Goal: Navigation & Orientation: Find specific page/section

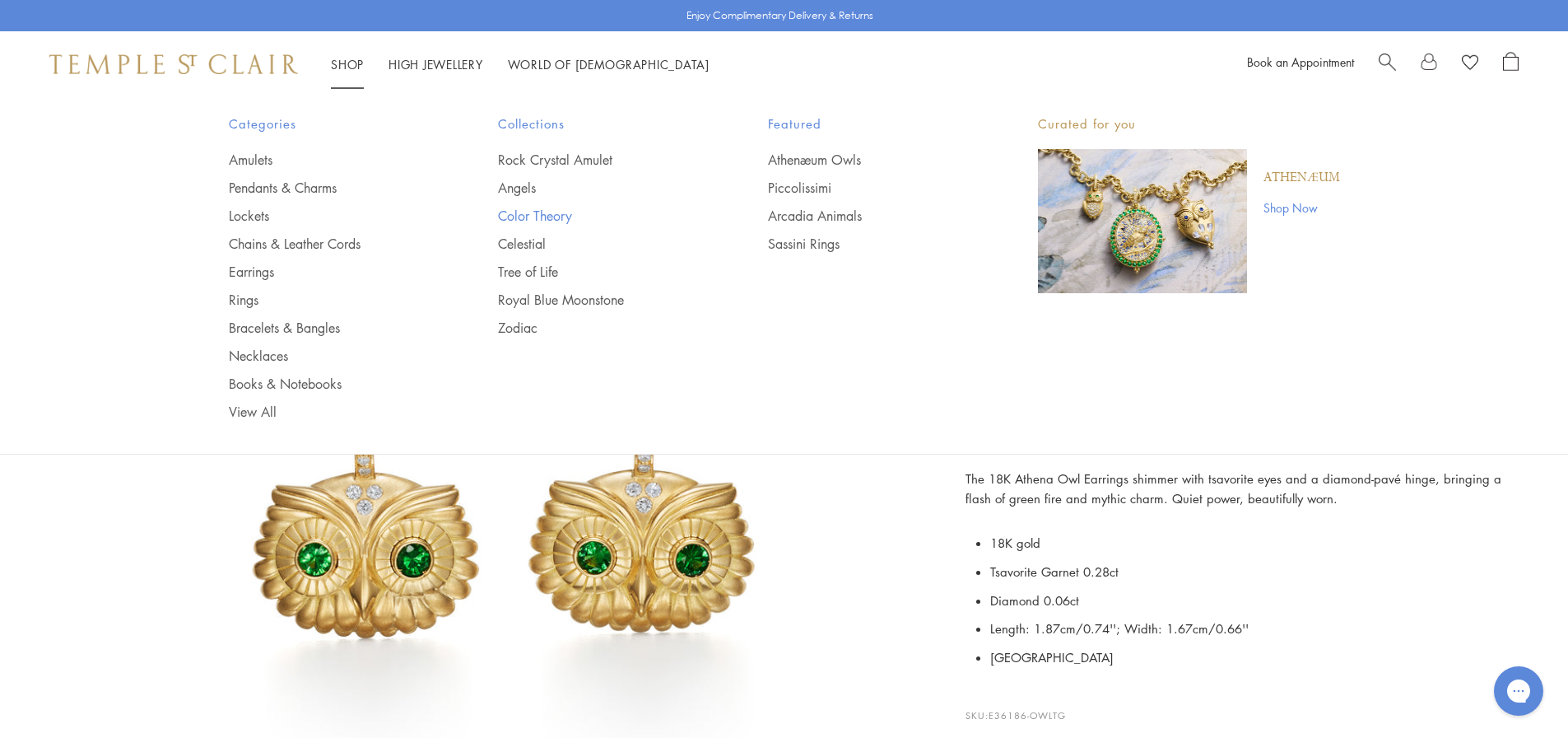
click at [536, 219] on link "Color Theory" at bounding box center [600, 215] width 204 height 18
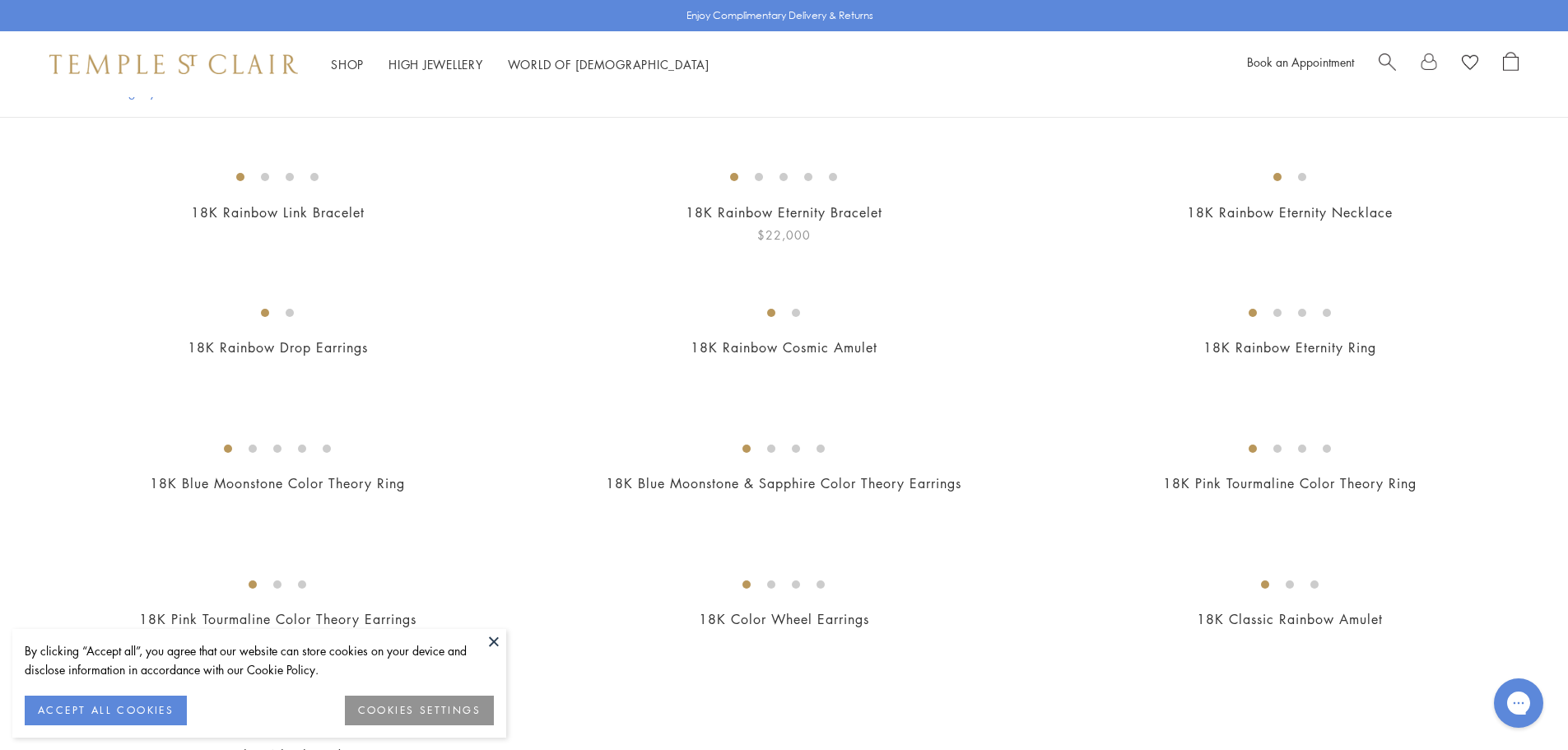
scroll to position [658, 0]
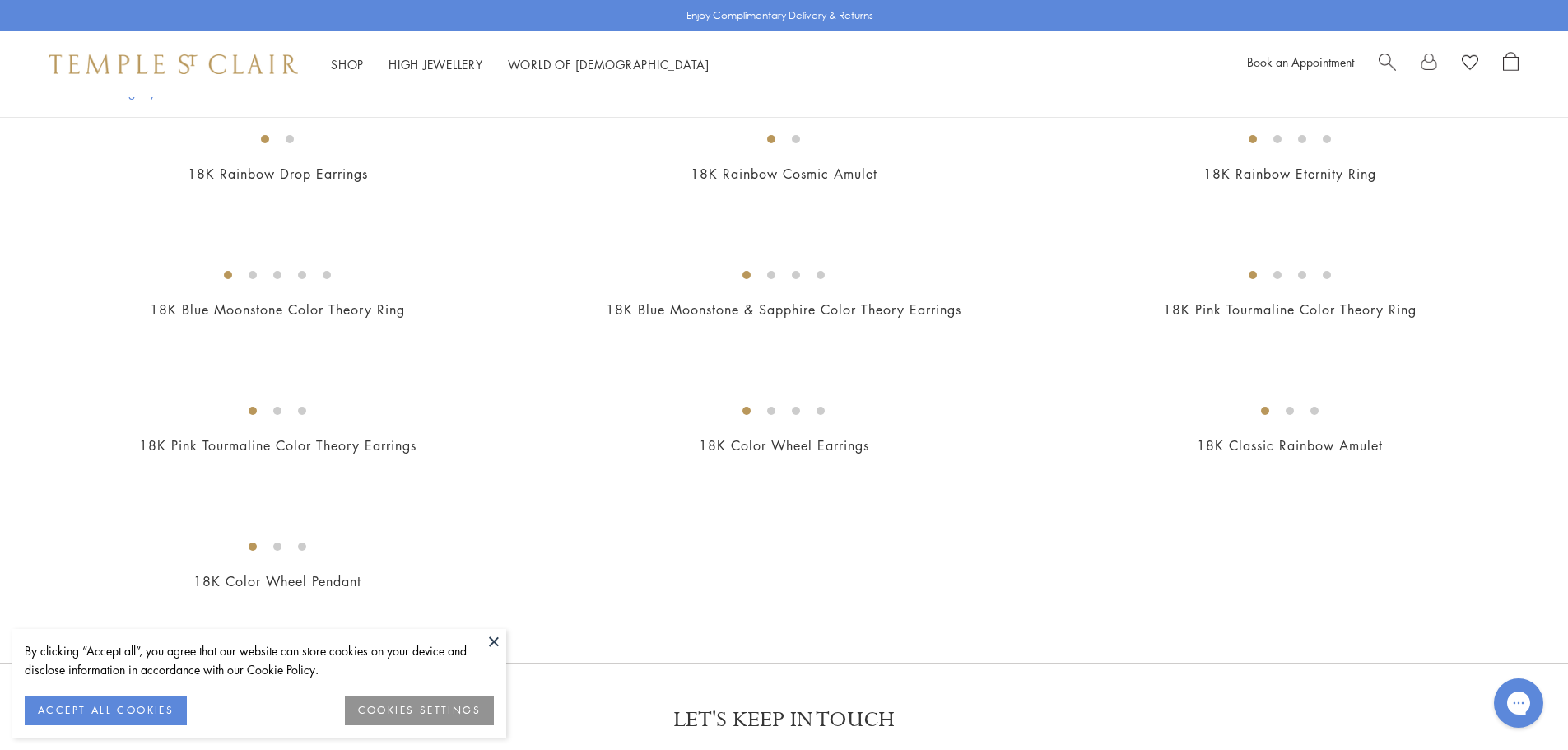
click at [501, 633] on button at bounding box center [494, 641] width 25 height 25
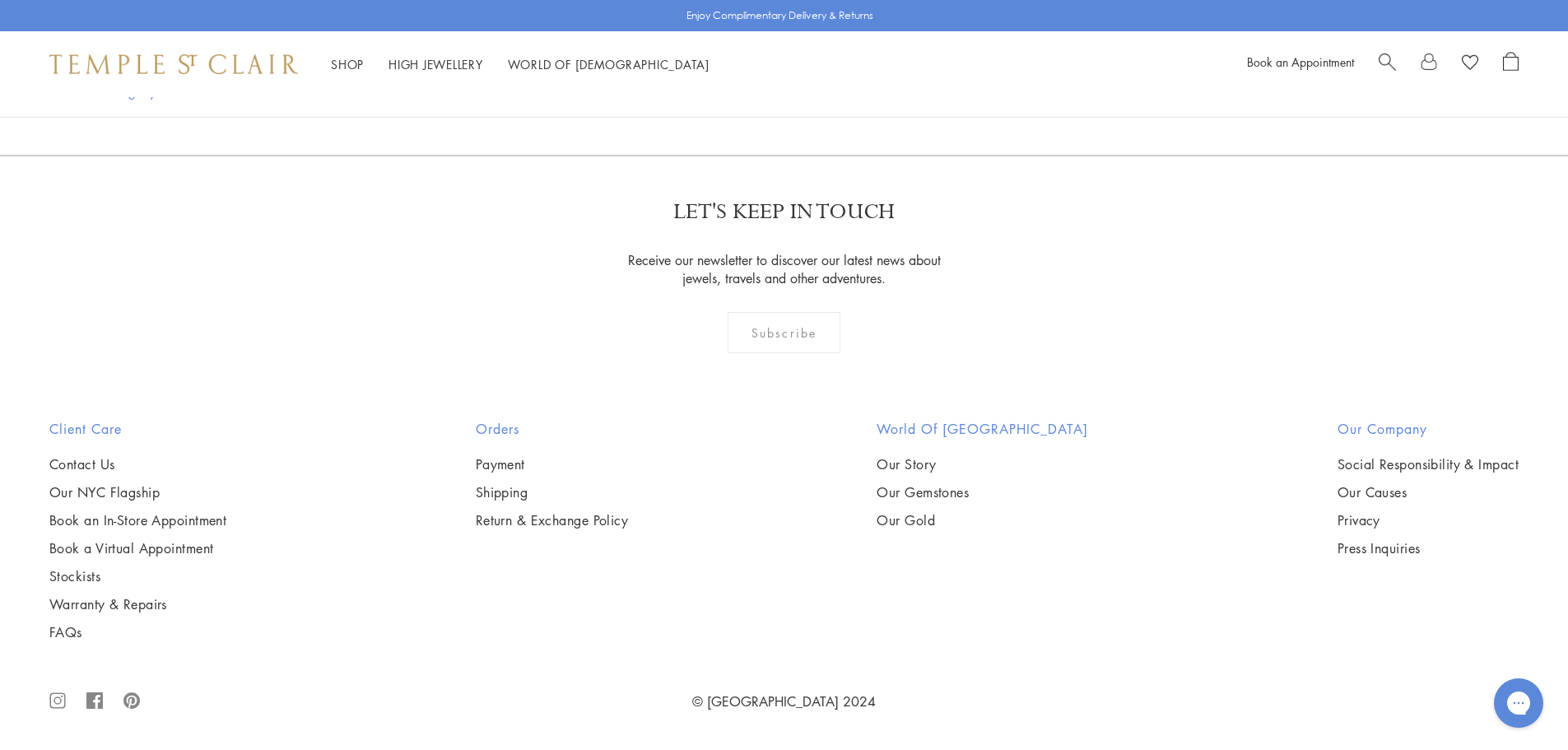
scroll to position [2470, 0]
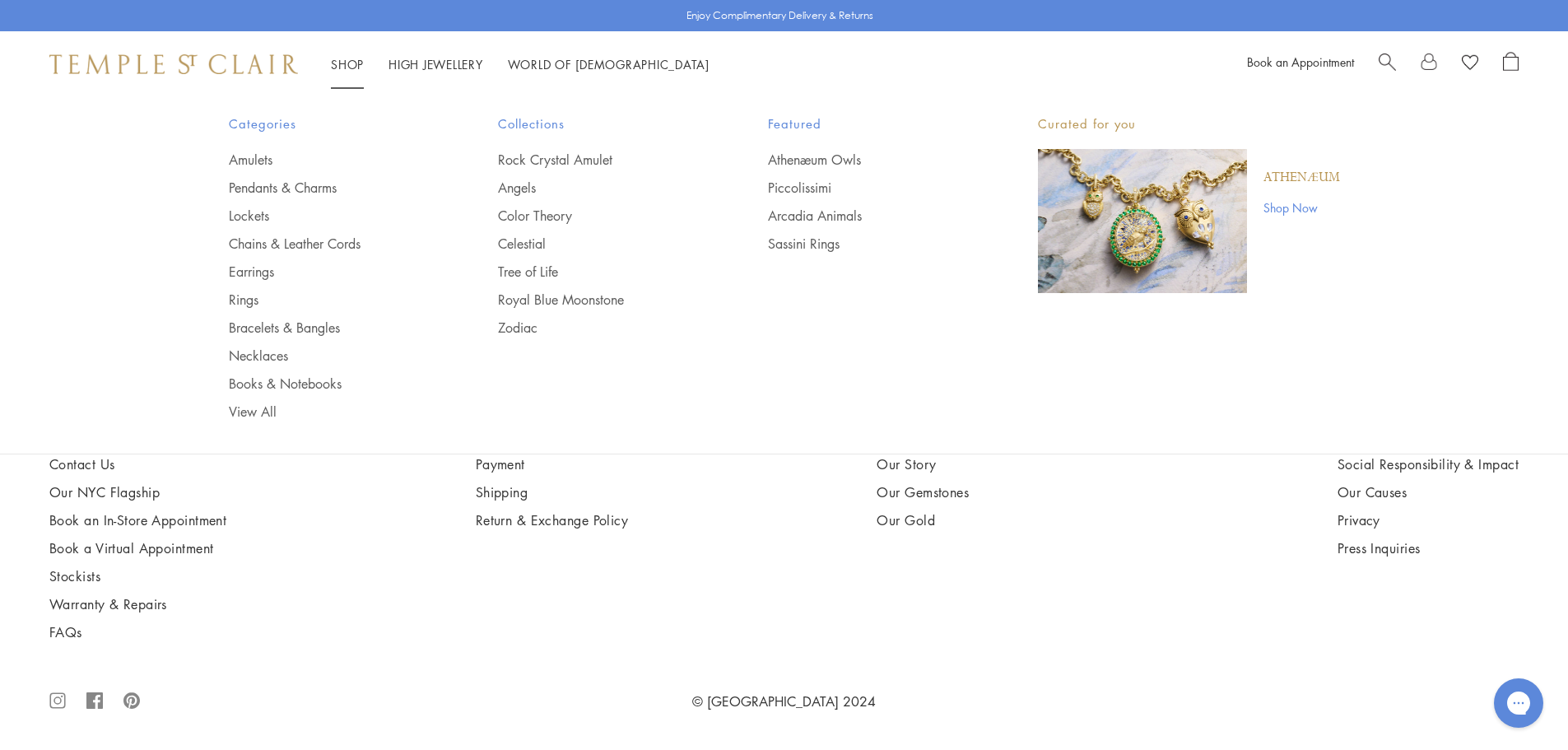
click at [1329, 178] on p "Athenæum" at bounding box center [1302, 178] width 77 height 18
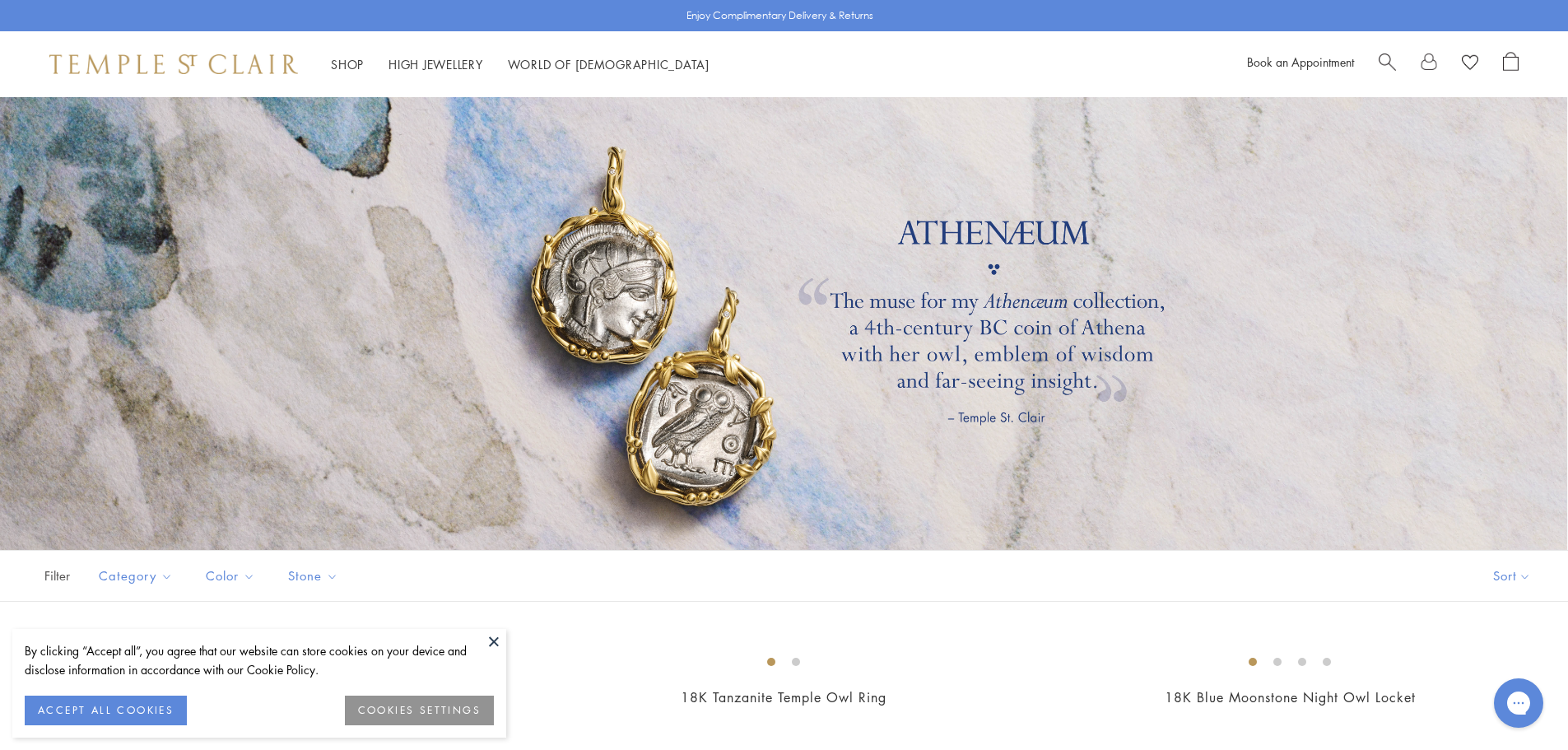
click at [497, 643] on button at bounding box center [494, 641] width 25 height 25
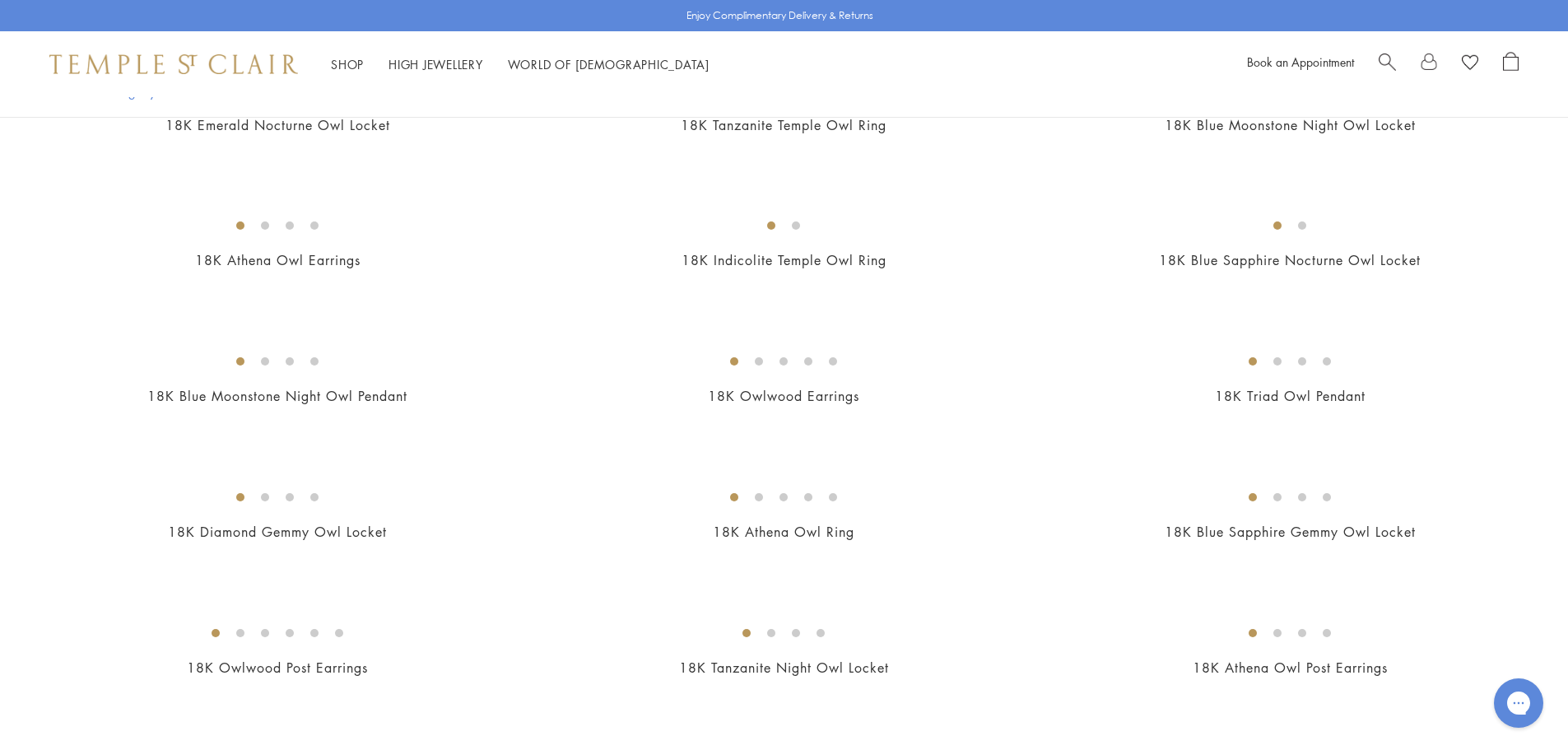
scroll to position [576, 0]
click at [0, 0] on img at bounding box center [0, 0] width 0 height 0
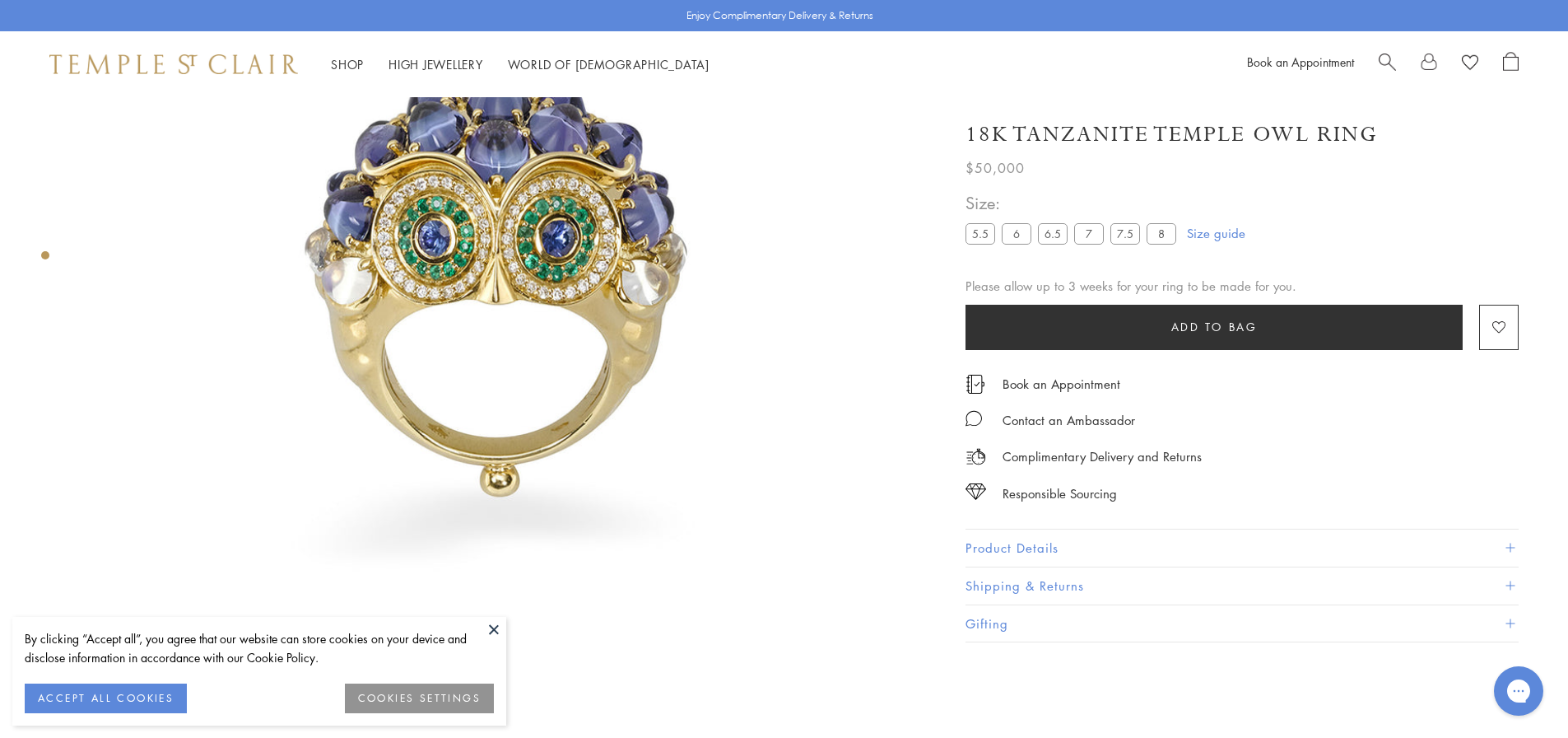
scroll to position [344, 0]
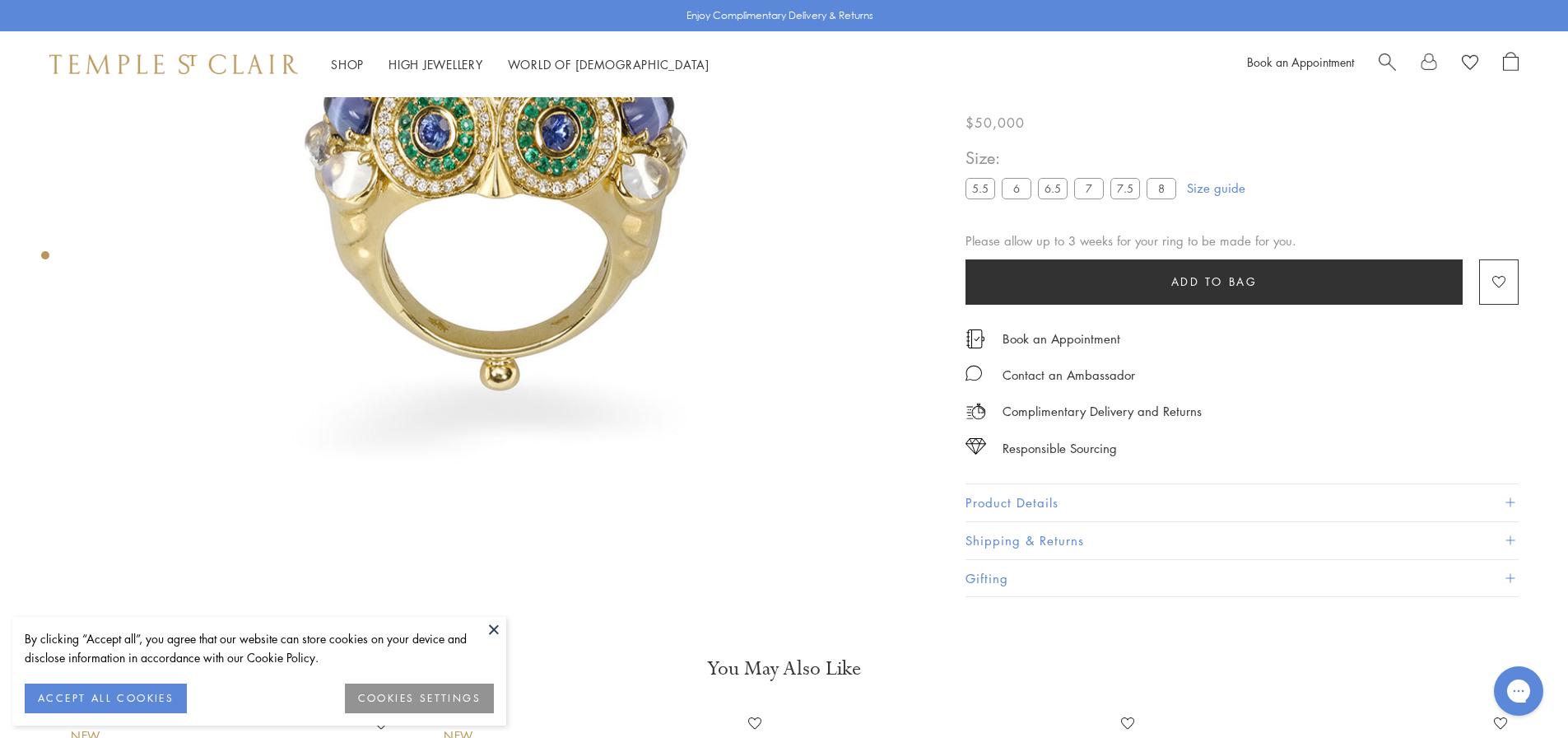
click at [491, 623] on button at bounding box center [494, 629] width 25 height 25
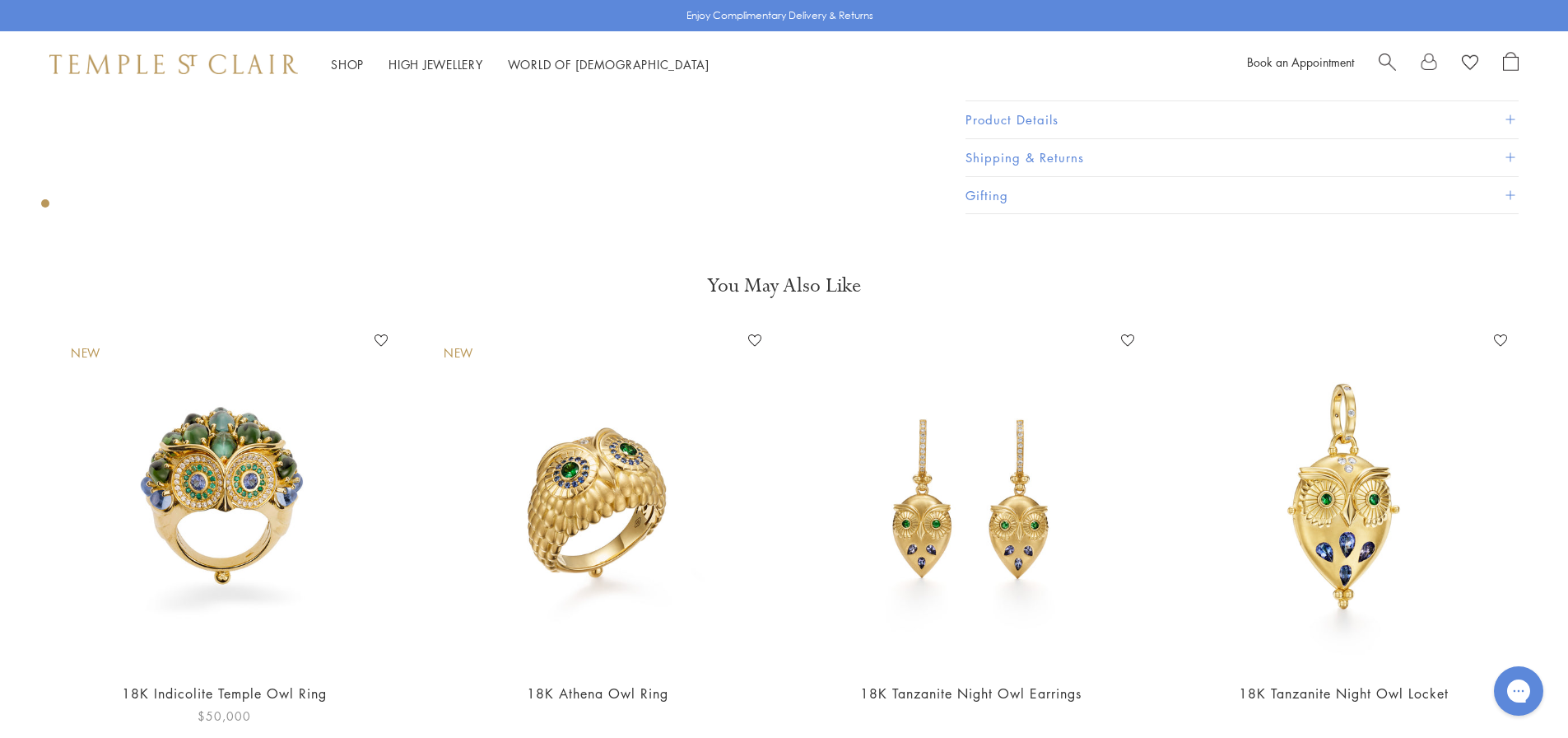
scroll to position [756, 0]
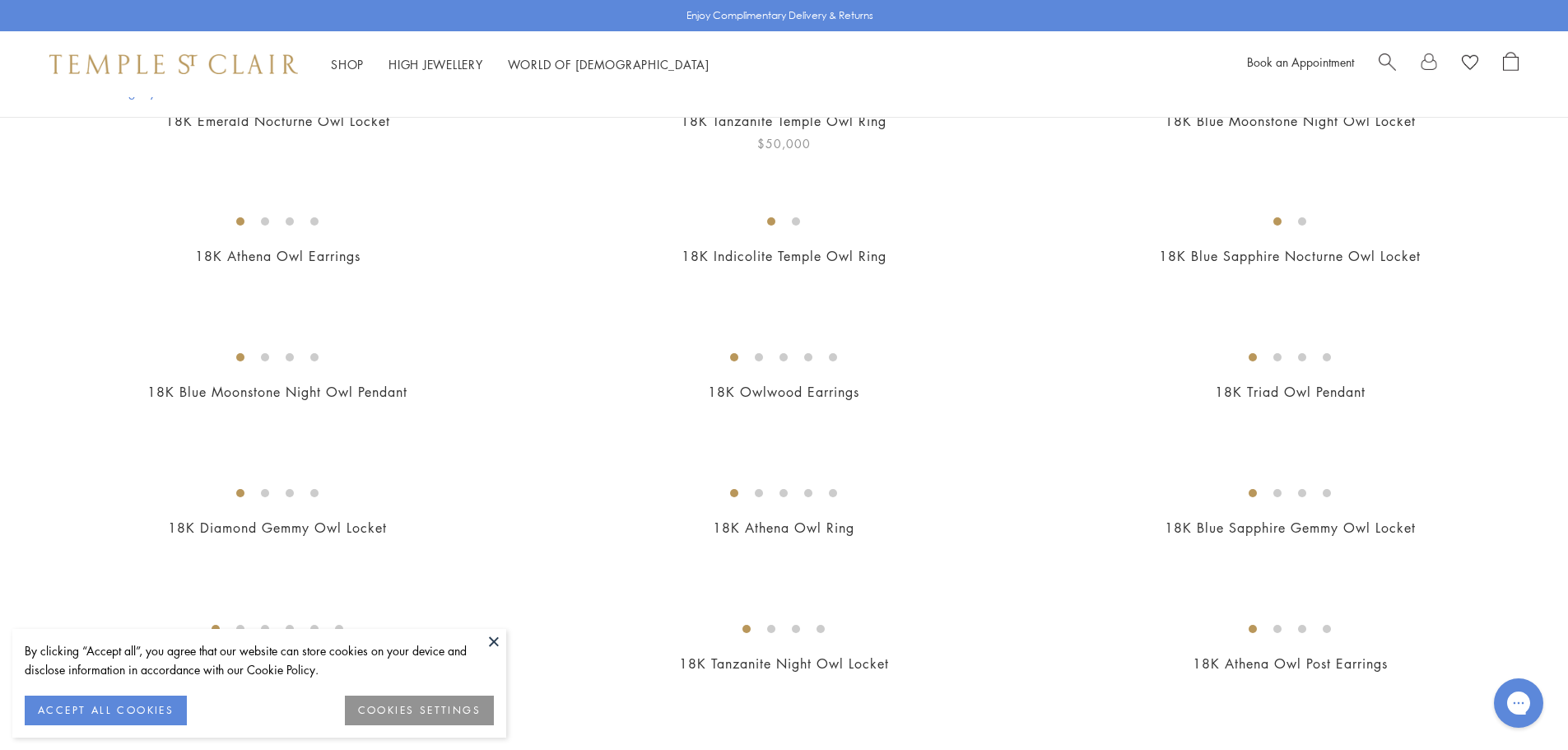
scroll to position [658, 0]
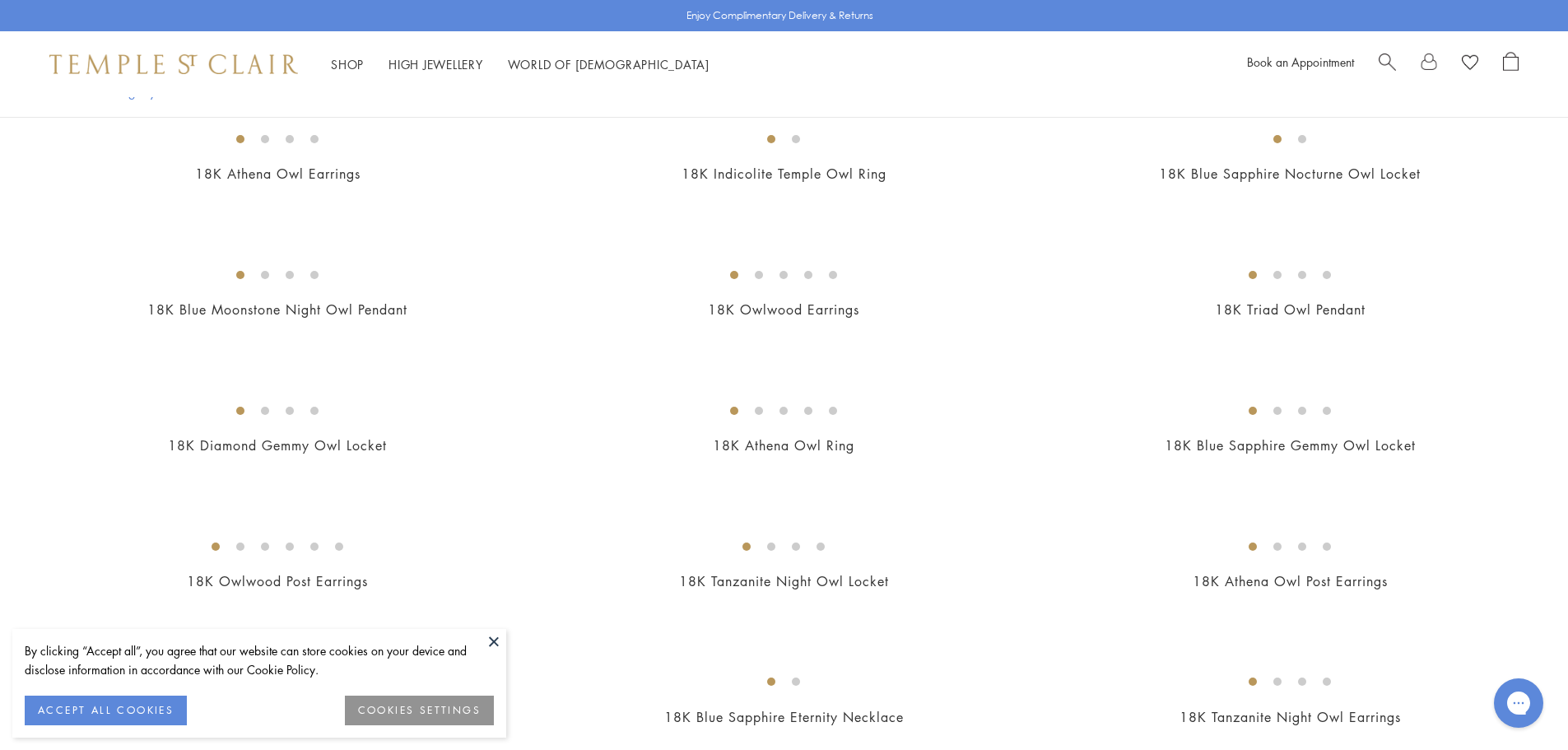
click at [496, 641] on button at bounding box center [494, 641] width 25 height 25
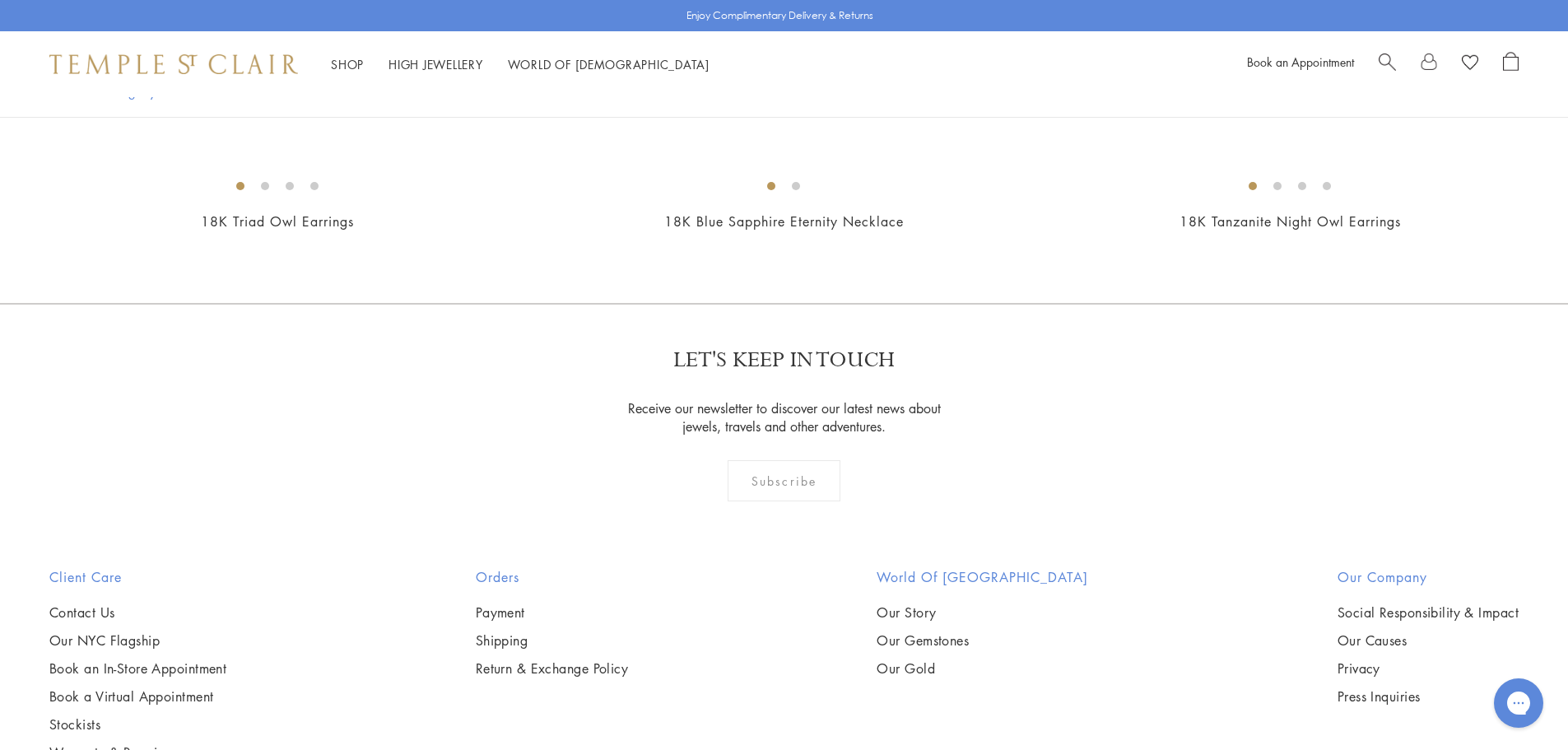
scroll to position [1152, 0]
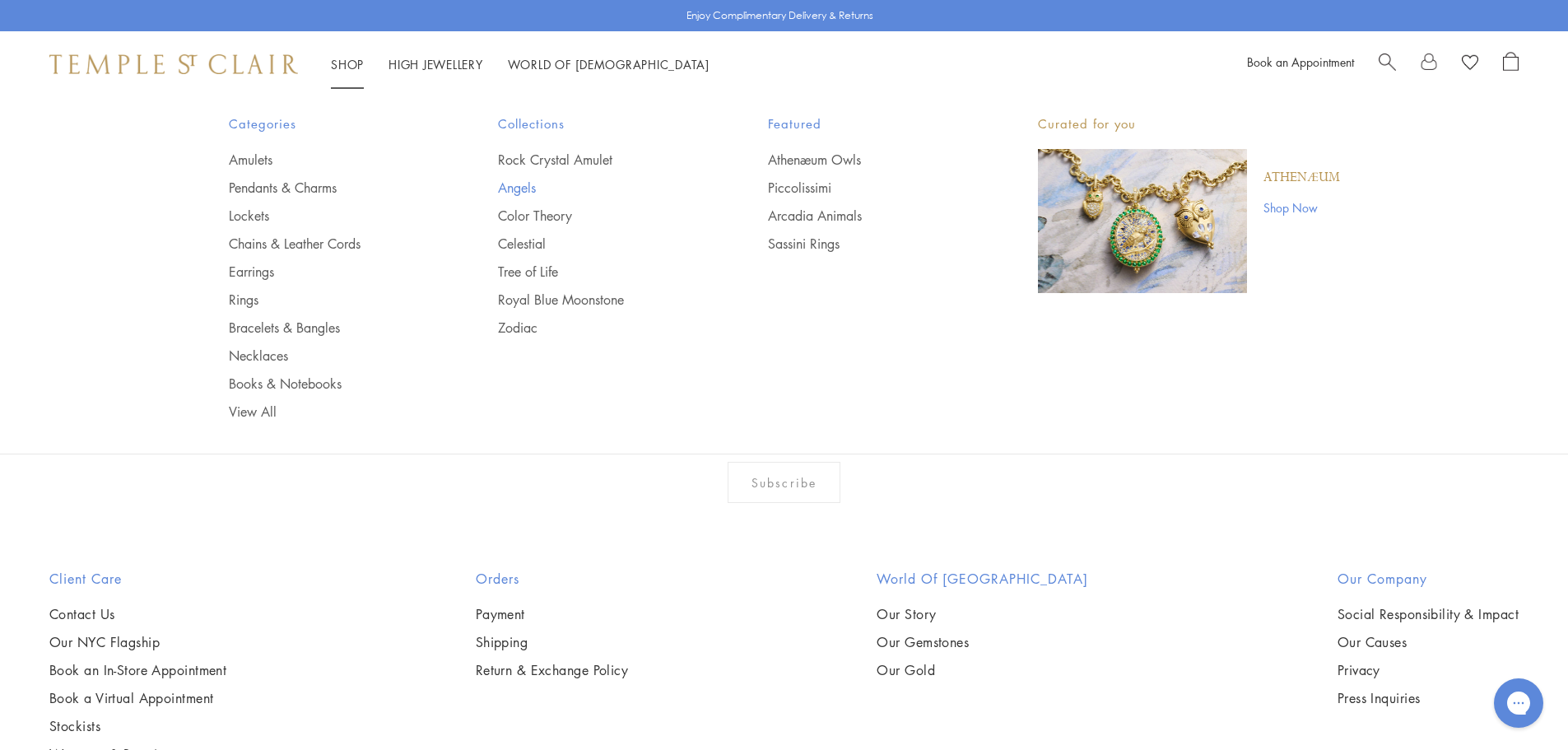
click at [508, 186] on link "Angels" at bounding box center [600, 188] width 204 height 18
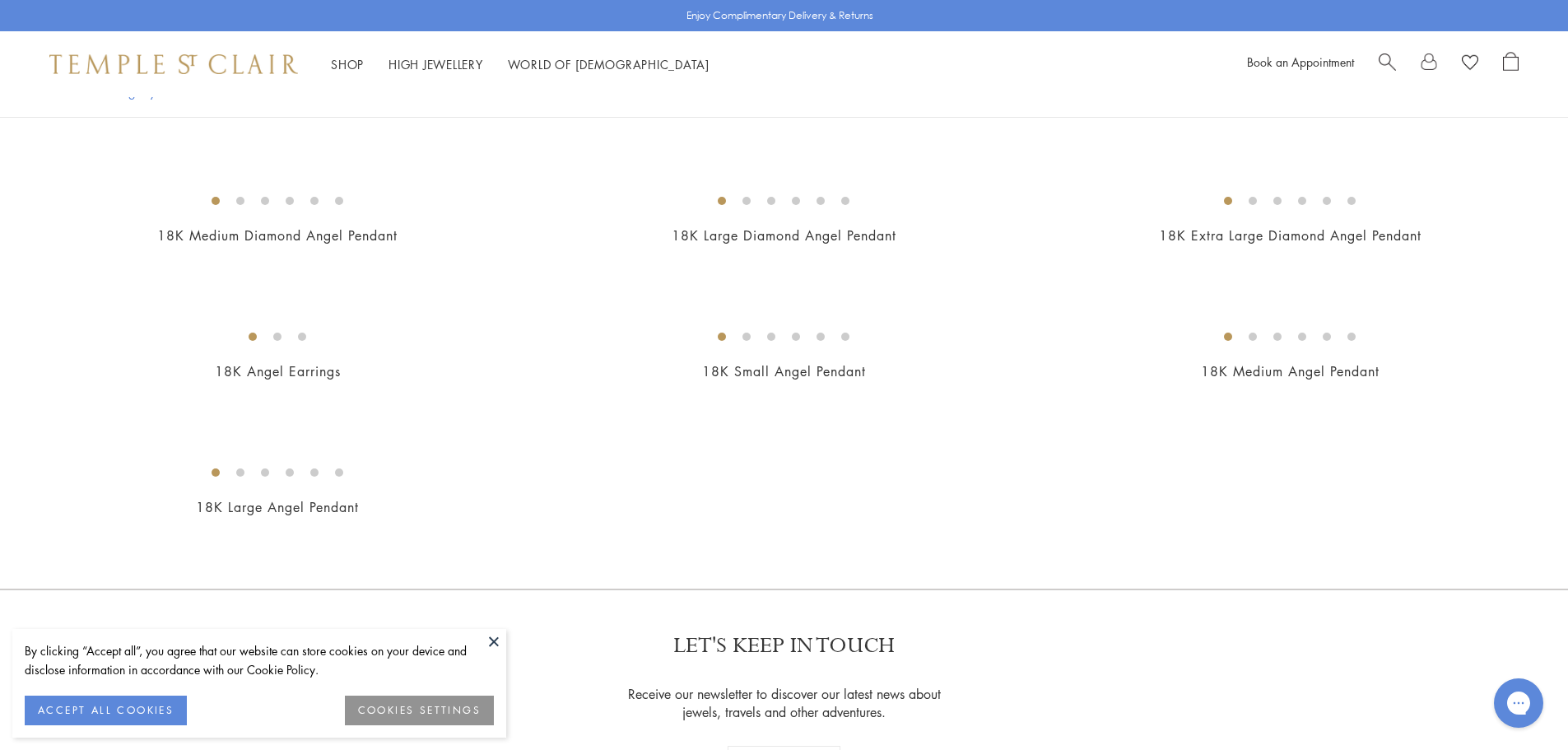
scroll to position [741, 0]
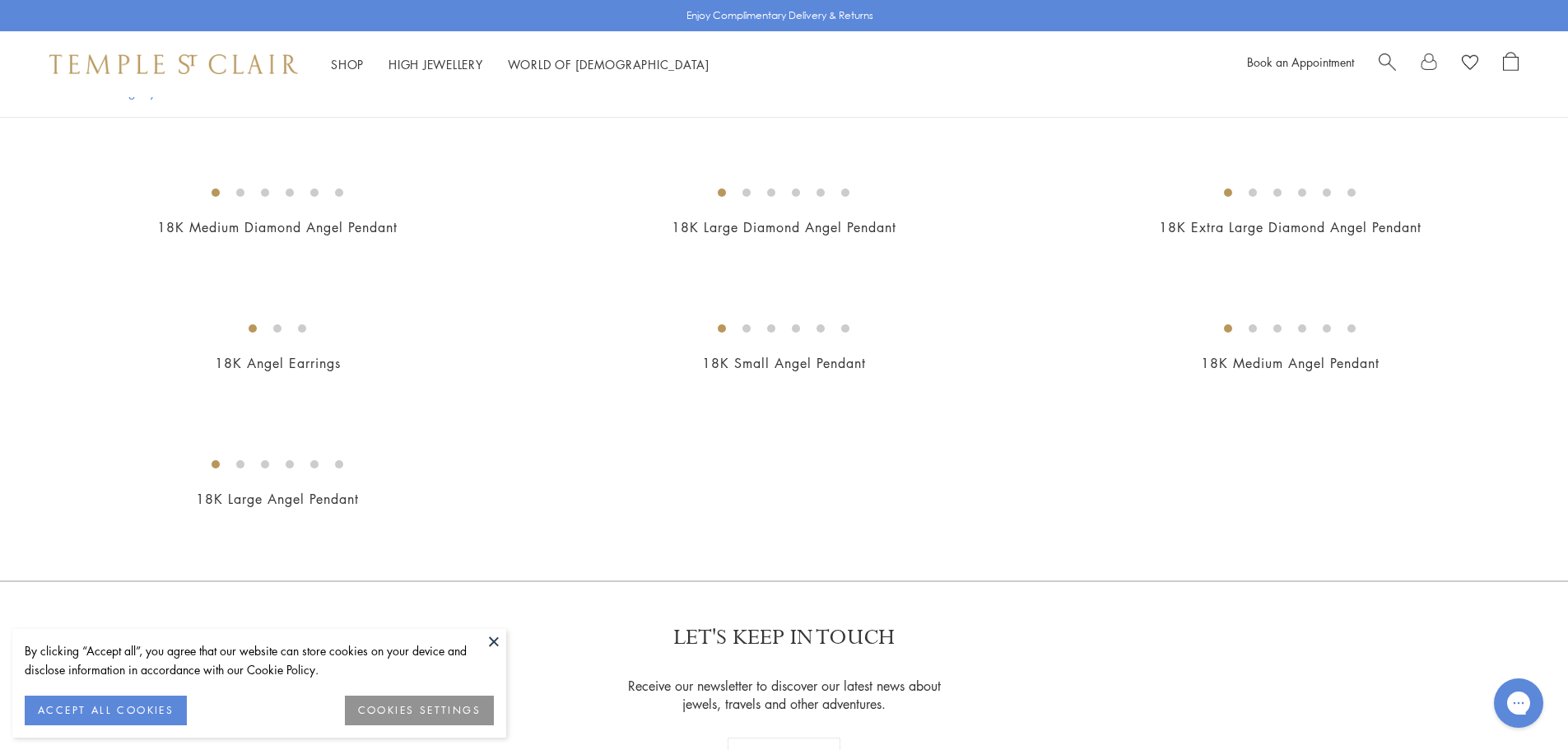
click at [120, 59] on img at bounding box center [173, 64] width 249 height 19
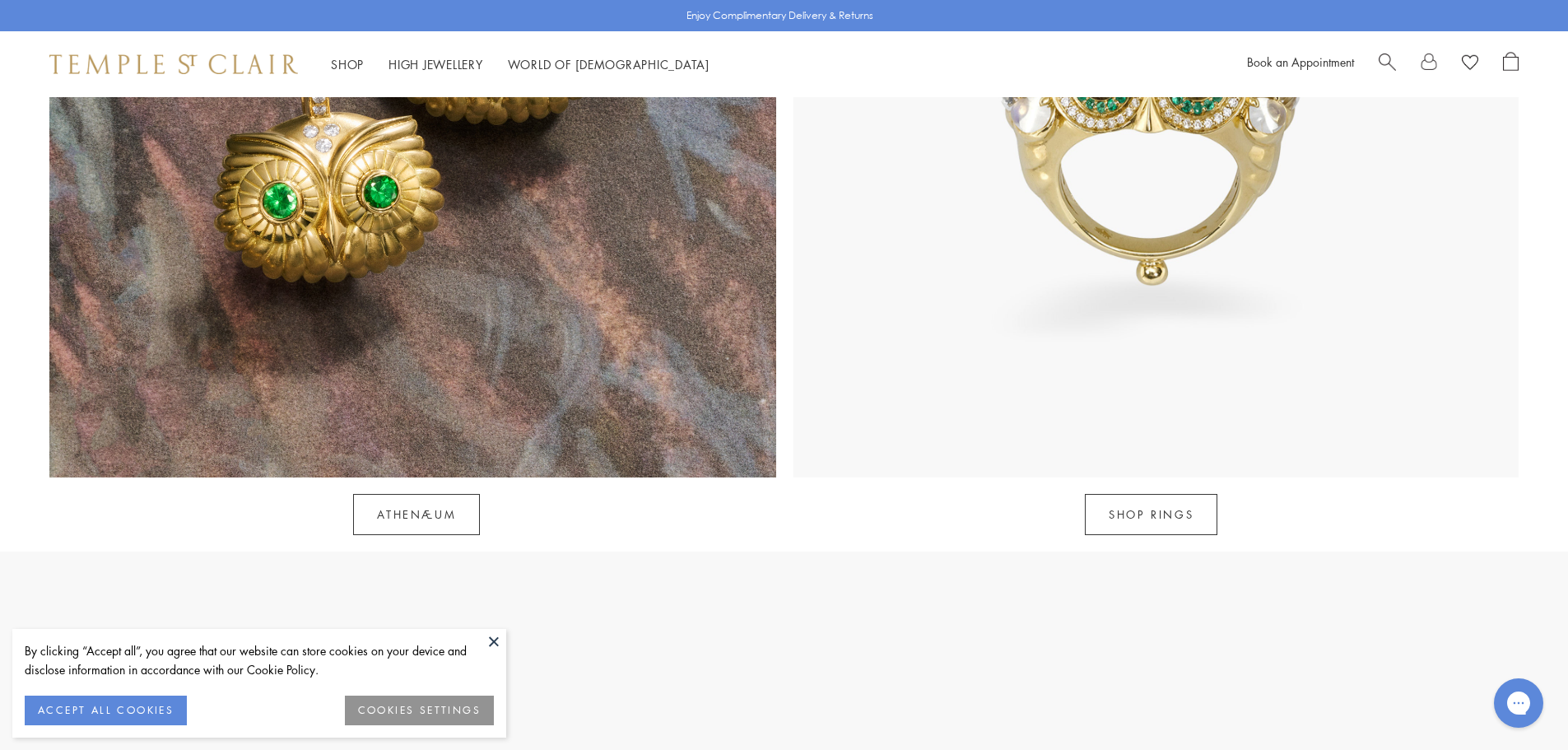
scroll to position [2305, 0]
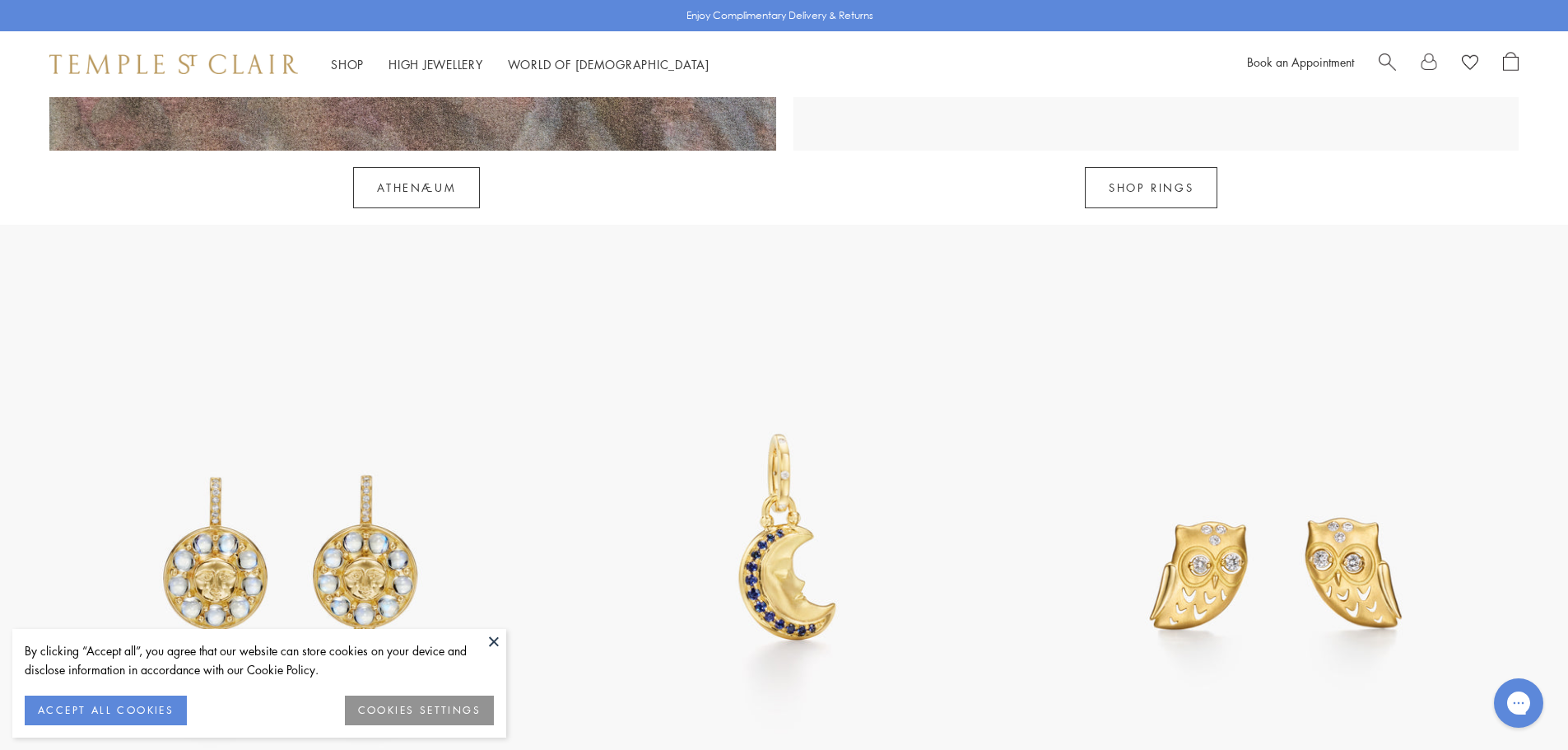
click at [485, 645] on button at bounding box center [494, 641] width 25 height 25
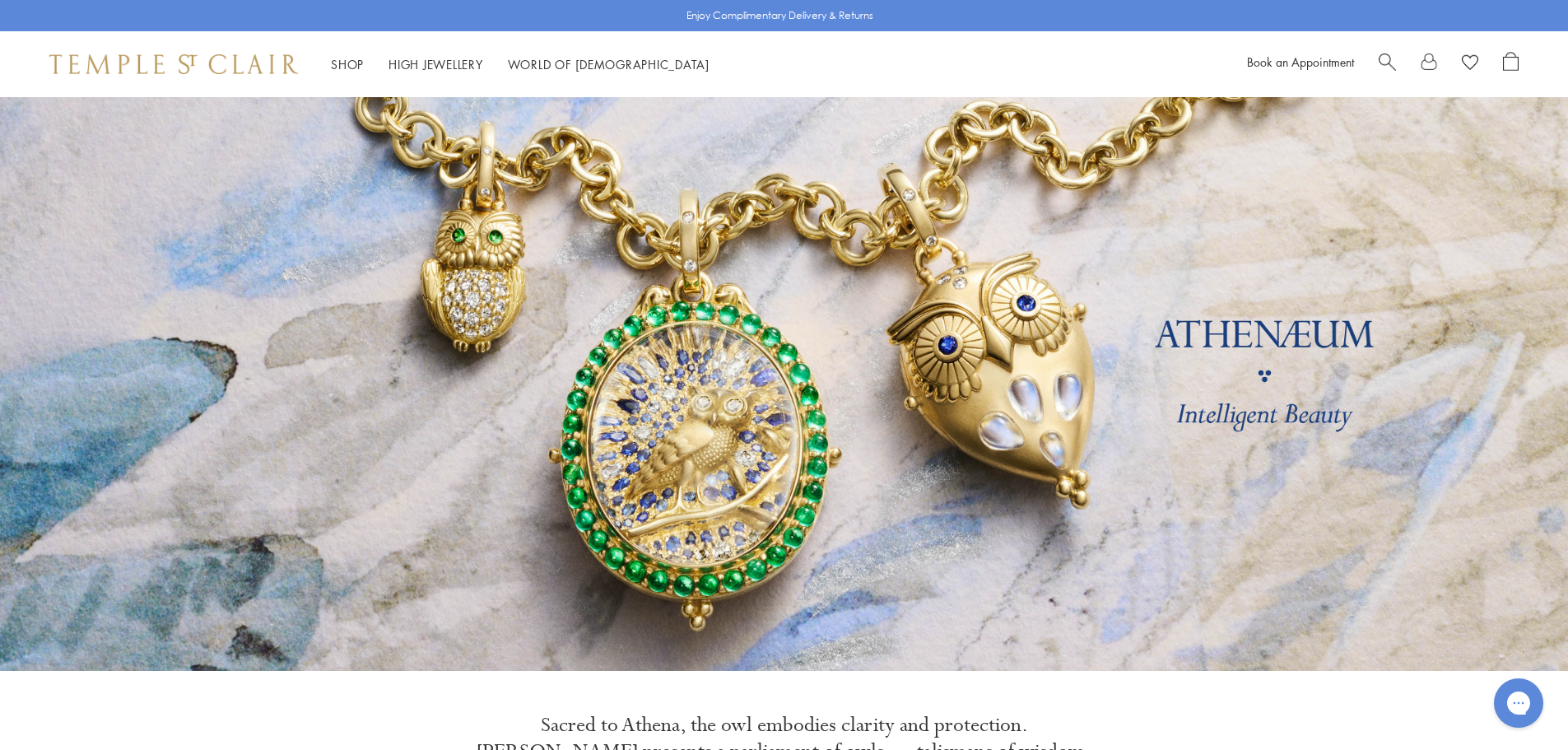
scroll to position [0, 0]
